Goal: Find specific page/section: Find specific page/section

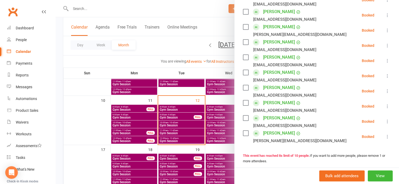
scroll to position [105, 0]
click at [82, 12] on div at bounding box center [227, 92] width 343 height 184
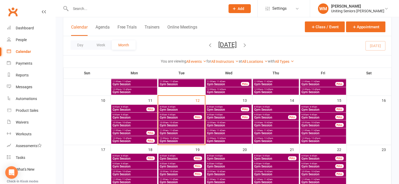
click at [82, 8] on input "text" at bounding box center [145, 8] width 153 height 7
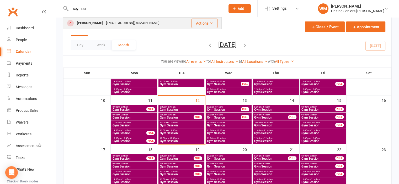
type input "seymou"
click at [101, 20] on div "Hilary Seymour" at bounding box center [89, 23] width 29 height 8
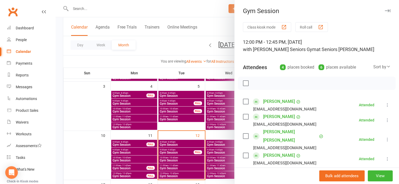
scroll to position [26, 0]
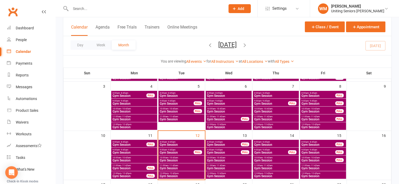
click at [173, 175] on span "Gym Session" at bounding box center [182, 176] width 44 height 3
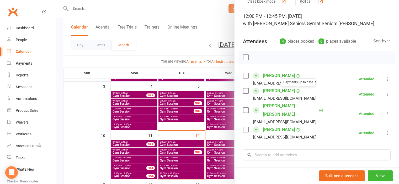
scroll to position [52, 0]
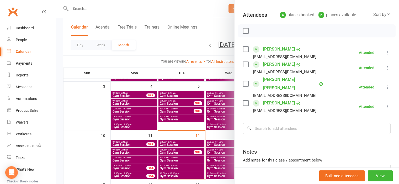
click at [170, 167] on div at bounding box center [227, 92] width 343 height 184
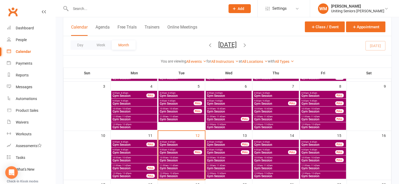
click at [170, 167] on span "Gym Session" at bounding box center [182, 168] width 44 height 3
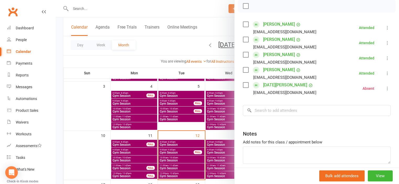
scroll to position [79, 0]
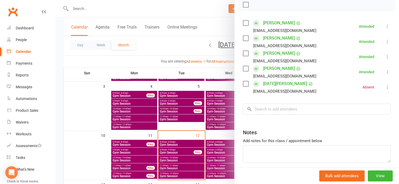
click at [166, 160] on div at bounding box center [227, 92] width 343 height 184
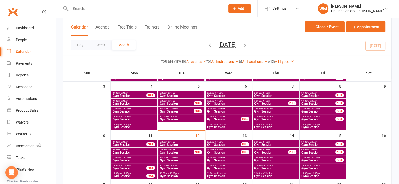
click at [166, 160] on span "Gym Session" at bounding box center [182, 160] width 44 height 3
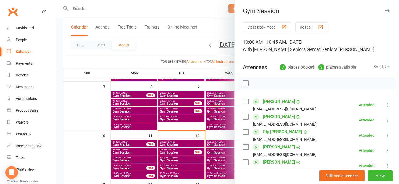
click at [178, 147] on div at bounding box center [227, 92] width 343 height 184
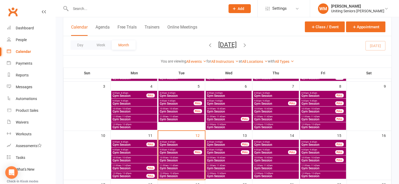
click at [178, 147] on div "8:00am - 8:45am Gym Session" at bounding box center [181, 144] width 46 height 8
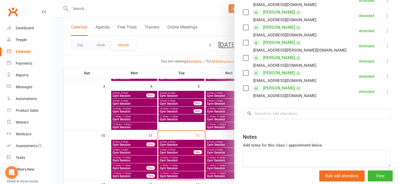
scroll to position [105, 0]
click at [178, 153] on div at bounding box center [227, 92] width 343 height 184
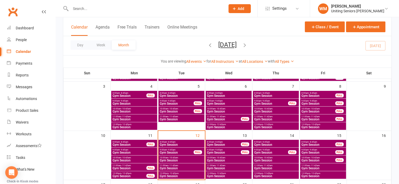
click at [177, 152] on span "Gym Session" at bounding box center [177, 152] width 34 height 3
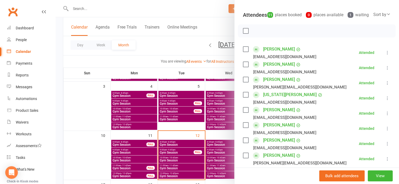
scroll to position [131, 0]
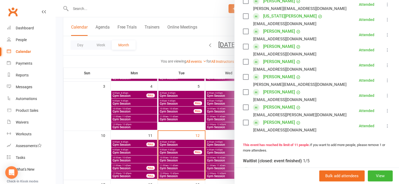
click at [138, 175] on div at bounding box center [227, 92] width 343 height 184
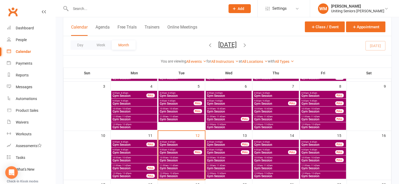
click at [138, 175] on span "Gym Session" at bounding box center [129, 176] width 34 height 3
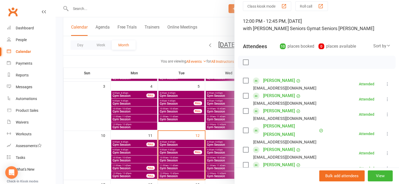
scroll to position [105, 0]
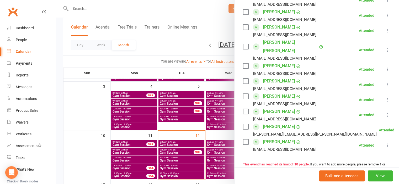
click at [128, 171] on div at bounding box center [227, 92] width 343 height 184
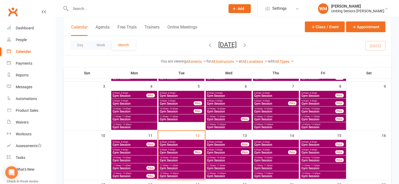
click at [128, 170] on span "Gym Session" at bounding box center [129, 168] width 34 height 3
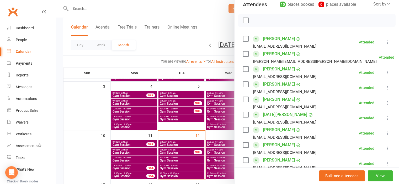
scroll to position [131, 0]
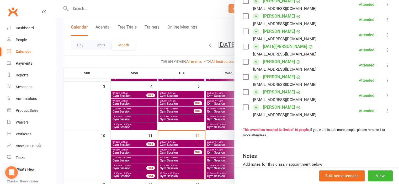
click at [121, 156] on div at bounding box center [227, 92] width 343 height 184
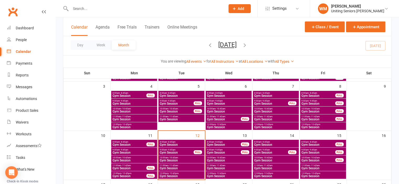
click at [121, 158] on span "- 10:45am" at bounding box center [126, 158] width 10 height 2
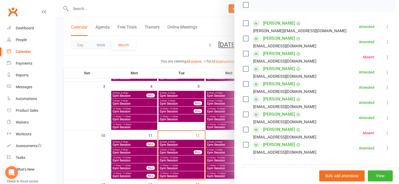
scroll to position [79, 0]
click at [100, 152] on div at bounding box center [227, 92] width 343 height 184
